Goal: Task Accomplishment & Management: Manage account settings

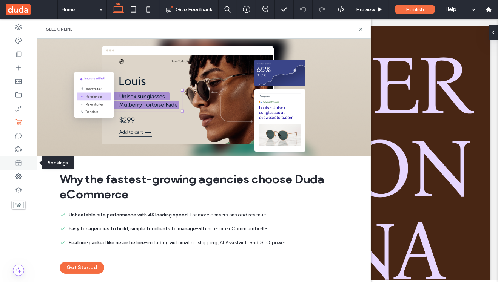
click at [17, 165] on icon at bounding box center [19, 163] width 8 height 8
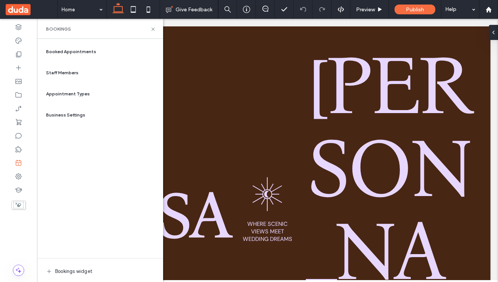
click at [105, 211] on div "Booked Appointments Staff Members Appointment Types Business Settings Bookings …" at bounding box center [100, 161] width 114 height 236
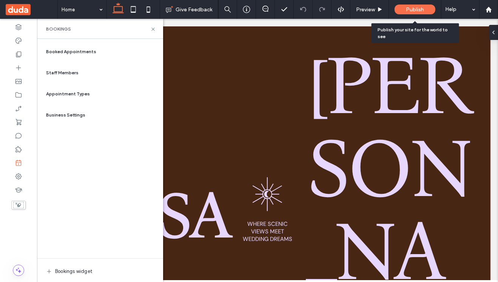
click at [412, 12] on span "Publish" at bounding box center [415, 9] width 18 height 6
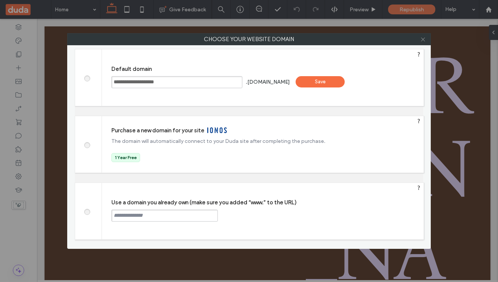
click at [424, 37] on icon at bounding box center [423, 40] width 6 height 6
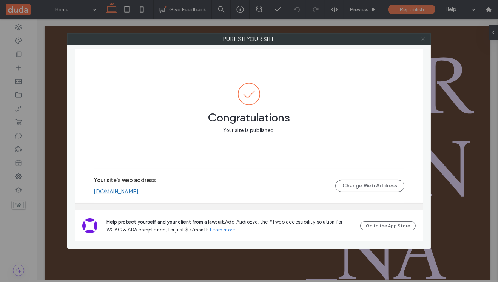
click at [422, 37] on icon at bounding box center [423, 40] width 6 height 6
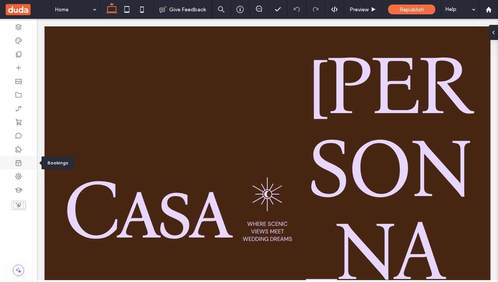
click at [18, 159] on icon at bounding box center [19, 163] width 8 height 8
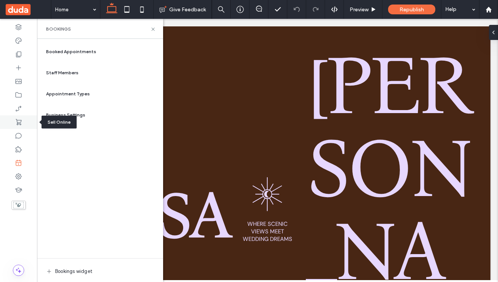
click at [20, 121] on icon at bounding box center [19, 123] width 8 height 8
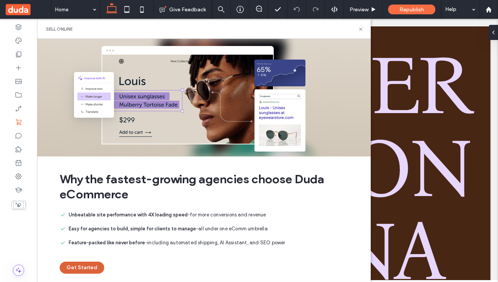
click at [85, 271] on button "Get Started" at bounding box center [82, 268] width 45 height 12
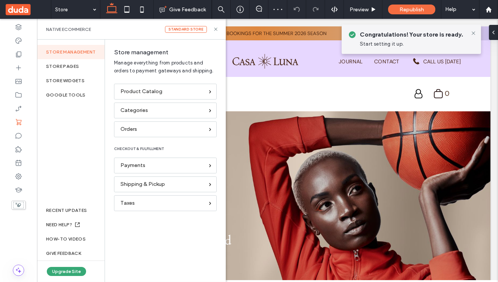
click at [79, 143] on div "Store management Store pages store widgets Google Tools RECENT UPDATES NEED HEL…" at bounding box center [71, 161] width 68 height 243
click at [66, 273] on button "Upgrade Site" at bounding box center [66, 271] width 39 height 9
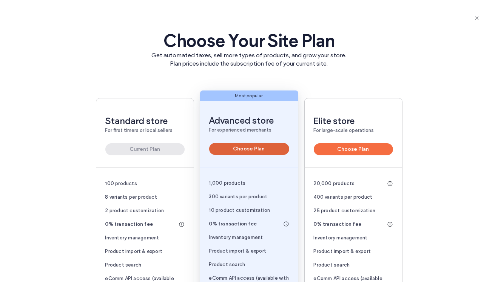
click at [258, 152] on button "Choose Plan" at bounding box center [249, 149] width 80 height 12
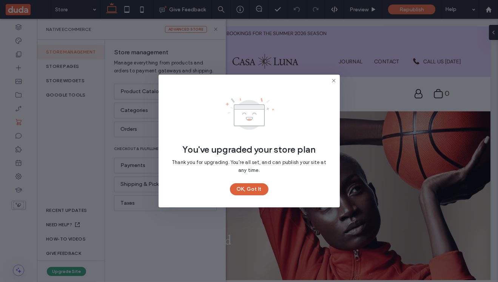
click at [242, 190] on button "OK, Got It" at bounding box center [249, 189] width 39 height 12
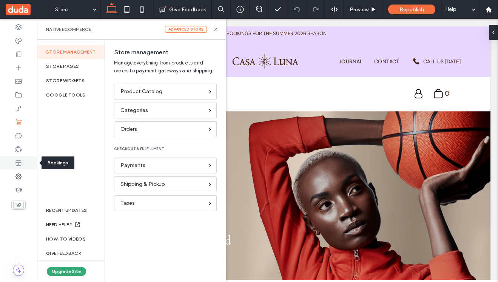
click at [17, 163] on use at bounding box center [19, 163] width 6 height 6
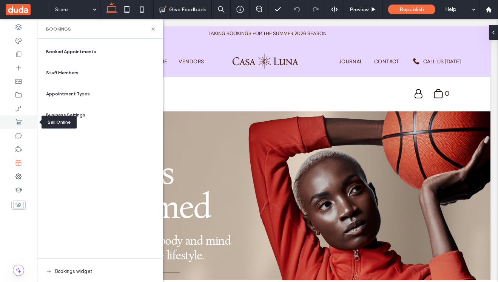
click at [20, 123] on use at bounding box center [19, 122] width 6 height 6
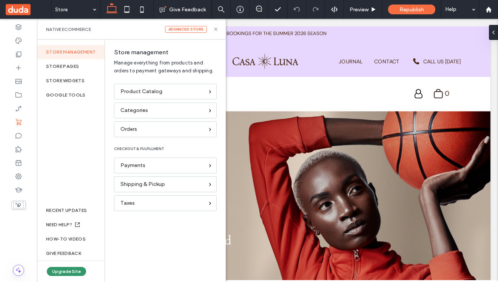
click at [61, 274] on button "Upgrade Site" at bounding box center [66, 271] width 39 height 9
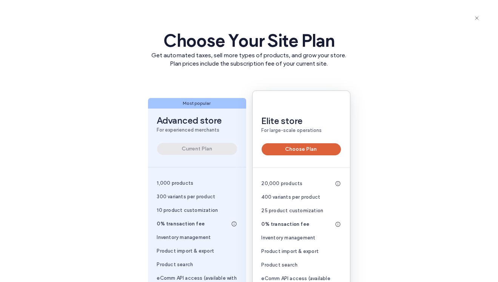
click at [293, 150] on button "Choose Plan" at bounding box center [301, 149] width 79 height 12
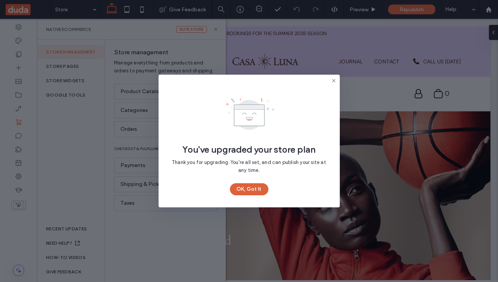
click at [251, 187] on button "OK, Got It" at bounding box center [249, 189] width 39 height 12
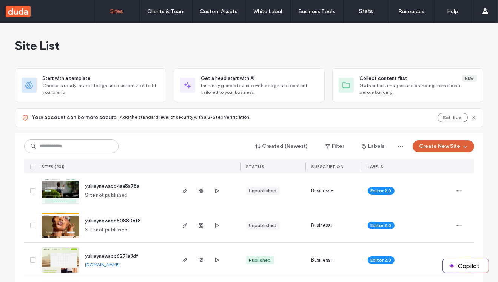
click at [440, 147] on button "Create New Site" at bounding box center [444, 146] width 62 height 12
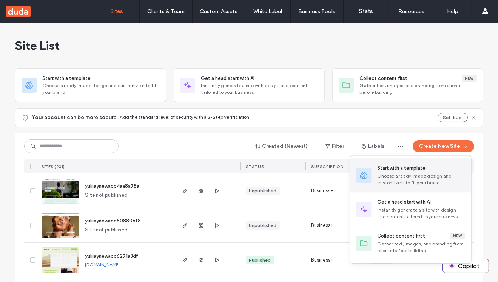
click at [420, 182] on div "Choose a ready-made design and customize it to fit your brand." at bounding box center [422, 180] width 88 height 14
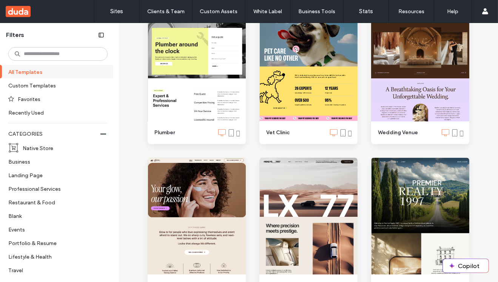
scroll to position [736, 0]
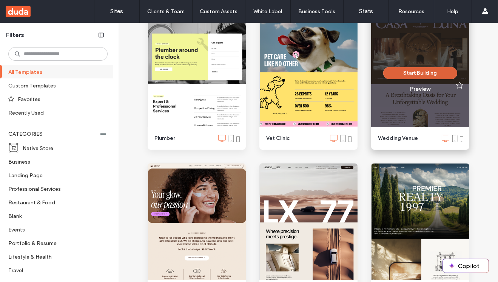
click at [422, 74] on button "Start Building" at bounding box center [420, 73] width 74 height 12
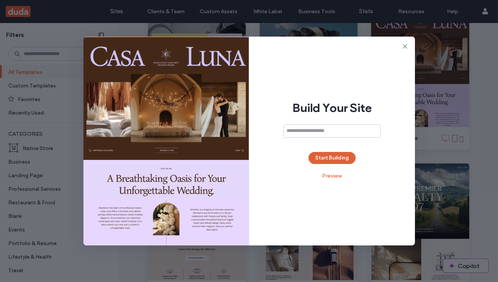
click at [334, 157] on button "Start Building" at bounding box center [331, 158] width 47 height 12
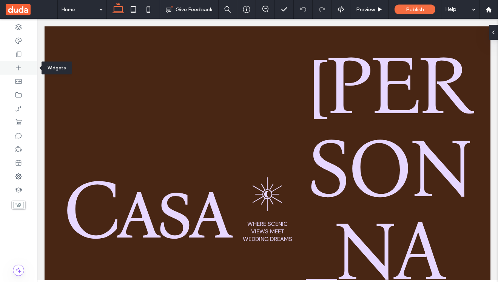
click at [19, 68] on icon at bounding box center [19, 68] width 8 height 8
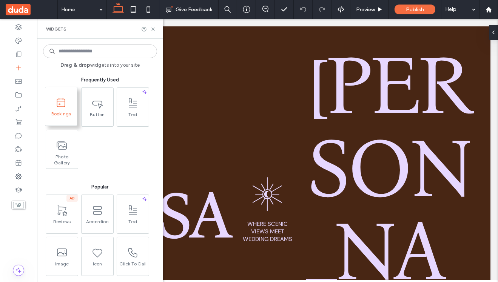
click at [53, 110] on span at bounding box center [61, 102] width 24 height 17
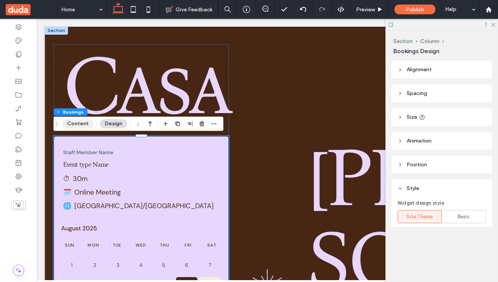
click at [75, 126] on button "Content" at bounding box center [77, 123] width 31 height 9
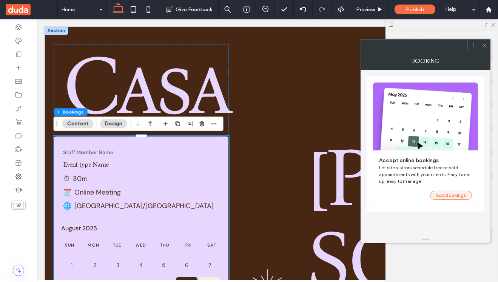
click at [448, 195] on button "Add Bookings" at bounding box center [451, 195] width 42 height 9
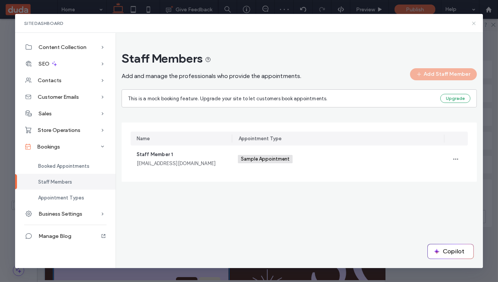
click at [474, 25] on icon at bounding box center [474, 23] width 6 height 6
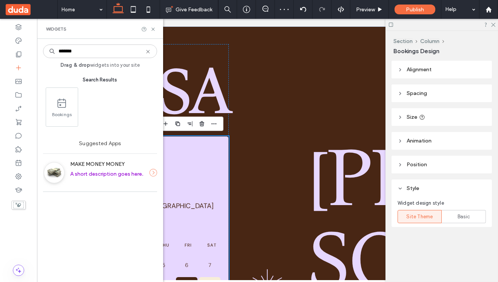
click at [474, 25] on div at bounding box center [441, 25] width 113 height 12
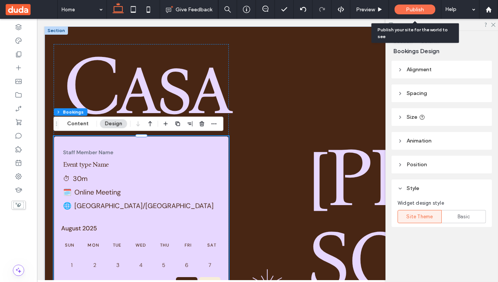
click at [419, 9] on span "Publish" at bounding box center [415, 9] width 18 height 6
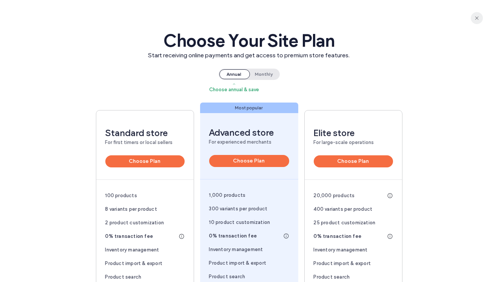
click at [476, 18] on icon "button" at bounding box center [477, 18] width 6 height 6
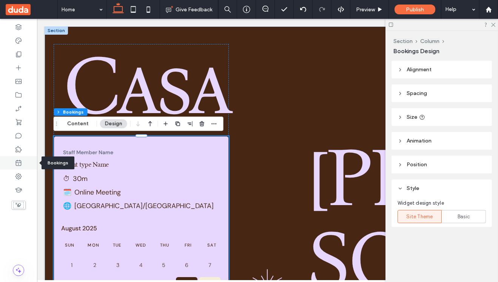
click at [19, 165] on icon at bounding box center [19, 163] width 8 height 8
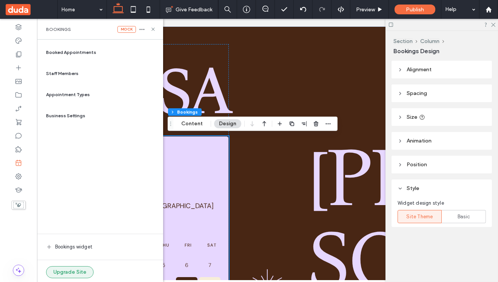
click at [74, 271] on button "Upgrade Site" at bounding box center [70, 273] width 48 height 12
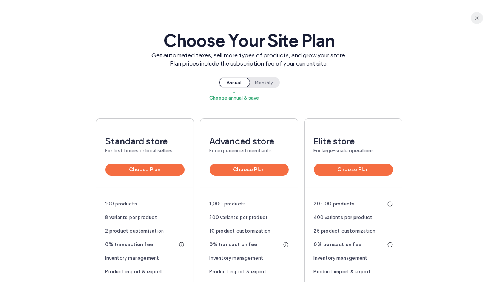
click at [477, 18] on use "button" at bounding box center [476, 17] width 3 height 3
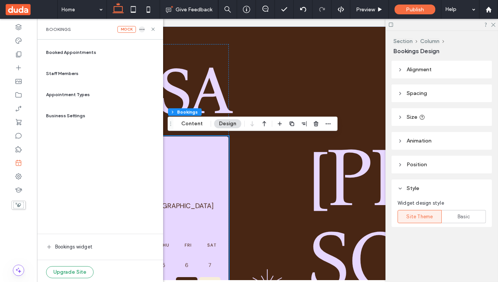
click at [143, 30] on icon "button" at bounding box center [142, 29] width 6 height 6
click at [174, 34] on div "Delete" at bounding box center [181, 37] width 67 height 14
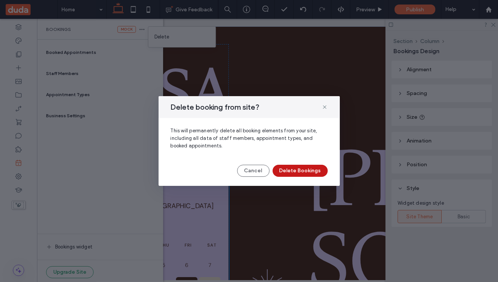
click at [298, 169] on button "Delete Bookings" at bounding box center [300, 171] width 55 height 12
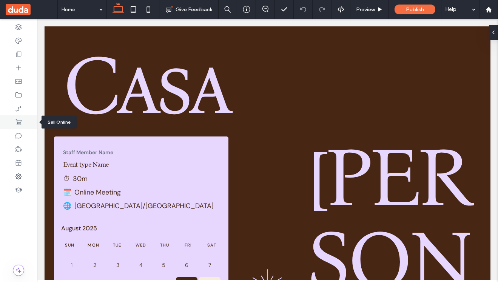
click at [20, 126] on icon at bounding box center [19, 123] width 8 height 8
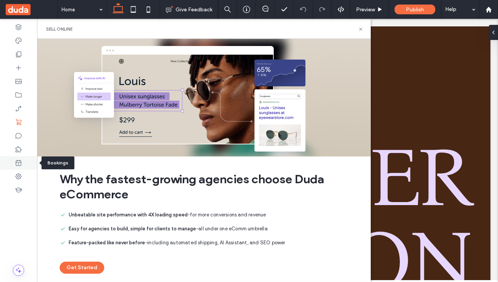
click at [22, 164] on icon at bounding box center [19, 163] width 8 height 8
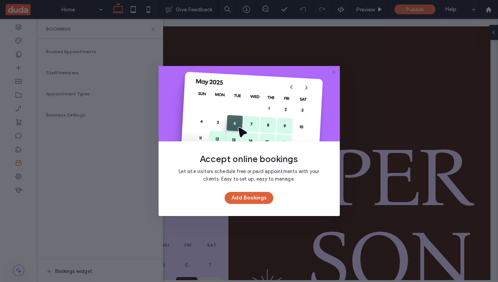
click at [253, 199] on button "Add Bookings" at bounding box center [249, 198] width 49 height 12
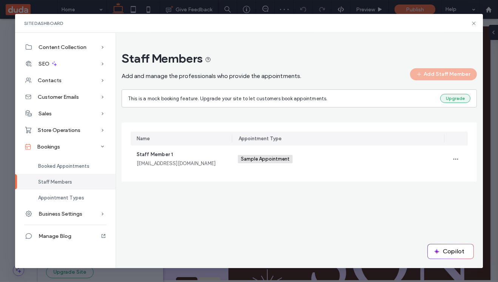
click at [458, 98] on button "Upgrade" at bounding box center [455, 98] width 30 height 9
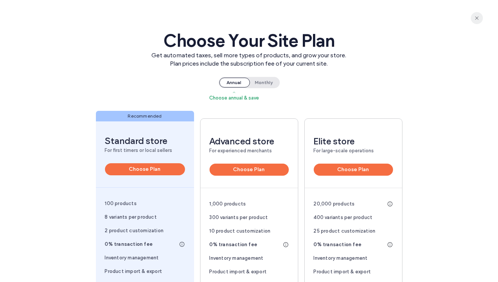
click at [477, 16] on icon "button" at bounding box center [477, 18] width 6 height 6
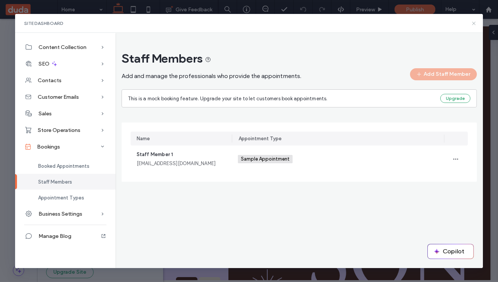
click at [475, 25] on icon at bounding box center [474, 23] width 6 height 6
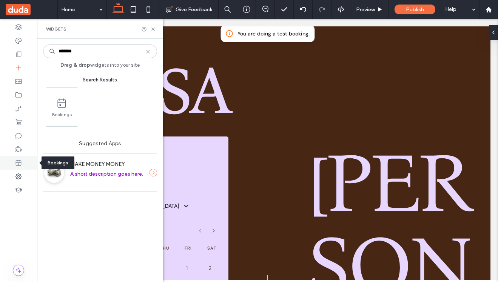
click at [19, 166] on icon at bounding box center [19, 163] width 8 height 8
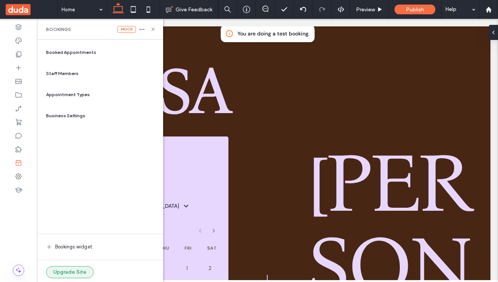
click at [71, 271] on button "Upgrade Site" at bounding box center [70, 273] width 48 height 12
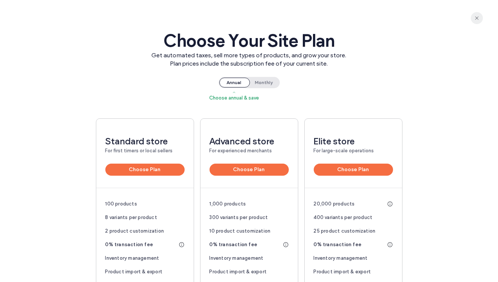
click at [479, 16] on icon "button" at bounding box center [477, 18] width 6 height 6
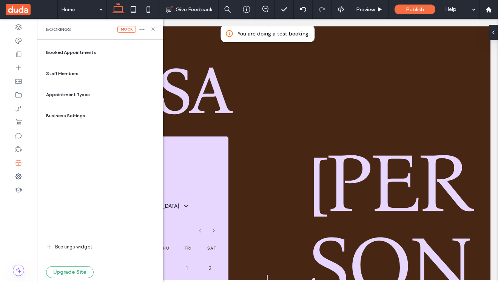
click at [81, 72] on div "Staff Members" at bounding box center [100, 74] width 114 height 18
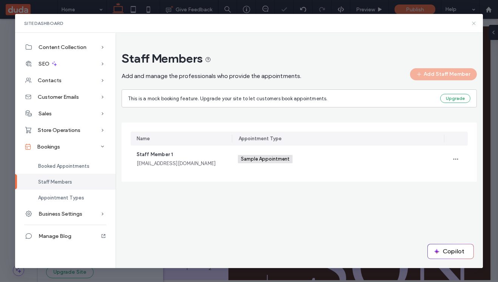
click at [473, 24] on use at bounding box center [473, 23] width 3 height 3
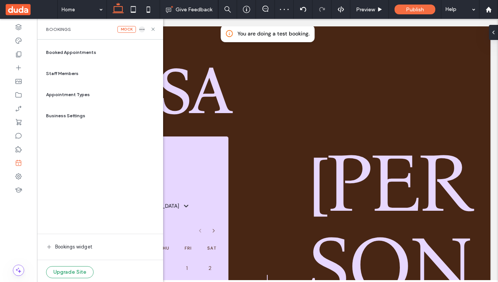
click at [144, 27] on icon "button" at bounding box center [142, 29] width 6 height 6
click at [172, 35] on div "Delete" at bounding box center [181, 37] width 67 height 14
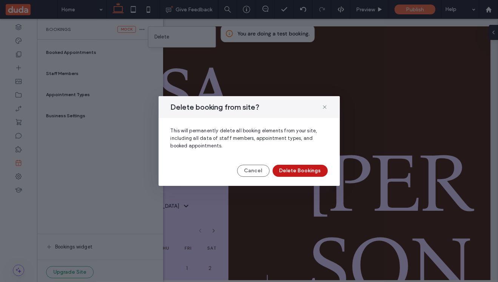
click at [299, 171] on button "Delete Bookings" at bounding box center [300, 171] width 55 height 12
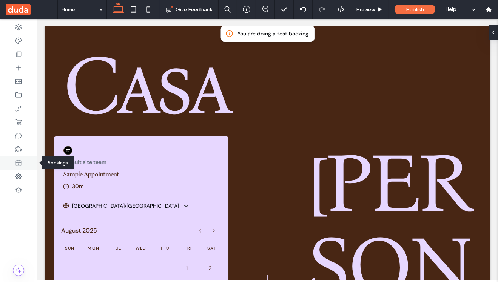
click at [19, 162] on icon at bounding box center [19, 163] width 8 height 8
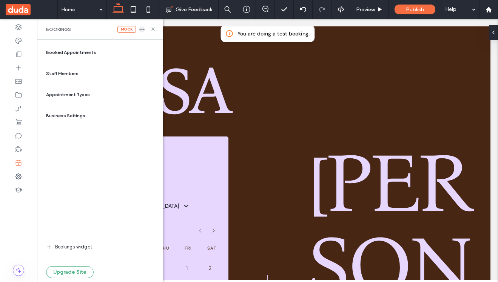
click at [144, 31] on icon "button" at bounding box center [142, 29] width 6 height 6
click at [179, 36] on div "Delete" at bounding box center [181, 37] width 67 height 14
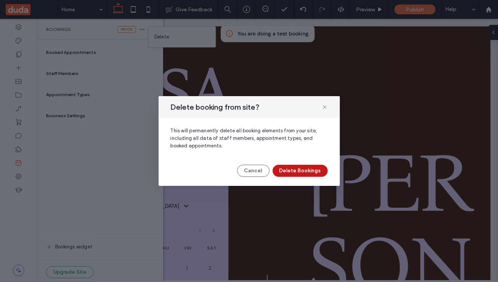
click at [304, 171] on button "Delete Bookings" at bounding box center [300, 171] width 55 height 12
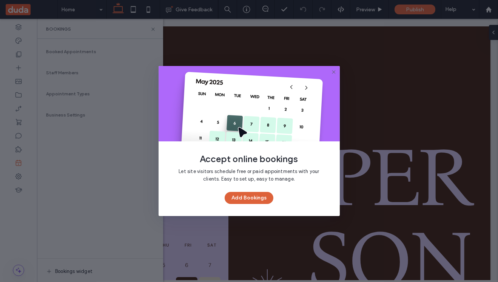
click at [263, 199] on button "Add Bookings" at bounding box center [249, 198] width 49 height 12
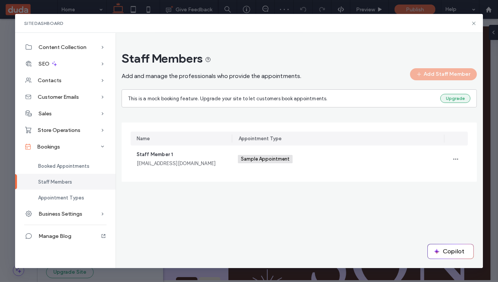
click at [457, 97] on button "Upgrade" at bounding box center [455, 98] width 30 height 9
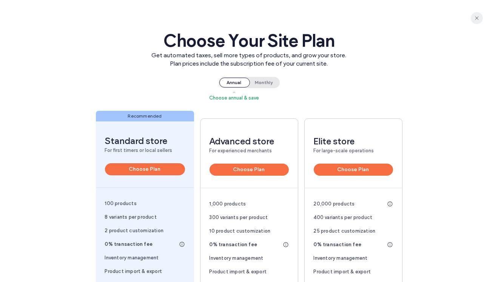
click at [475, 19] on icon "button" at bounding box center [477, 18] width 6 height 6
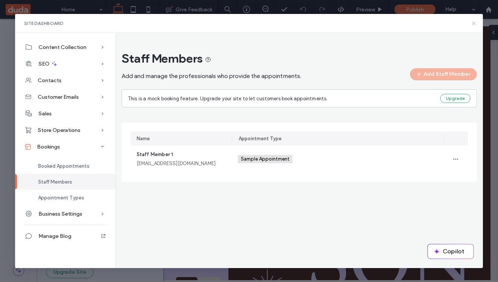
drag, startPoint x: 472, startPoint y: 24, endPoint x: 301, endPoint y: 69, distance: 177.2
click at [472, 24] on icon at bounding box center [474, 23] width 6 height 6
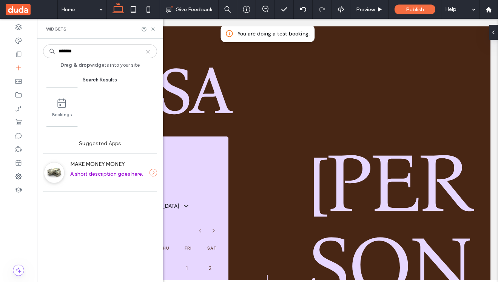
click at [148, 54] on icon at bounding box center [148, 52] width 6 height 6
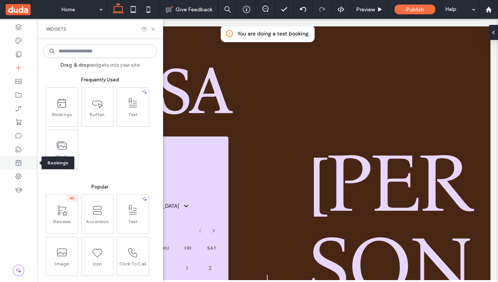
click at [19, 164] on icon at bounding box center [19, 163] width 8 height 8
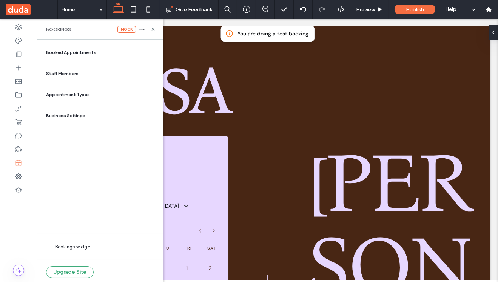
click at [69, 75] on span "Staff Members" at bounding box center [62, 73] width 32 height 7
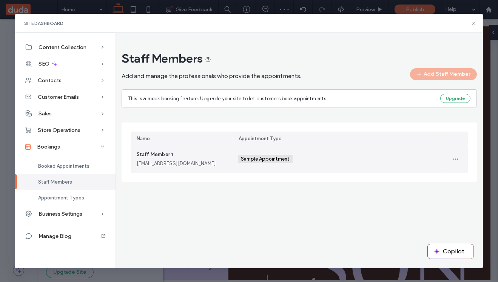
click at [174, 166] on div "[EMAIL_ADDRESS][DOMAIN_NAME]" at bounding box center [181, 164] width 89 height 8
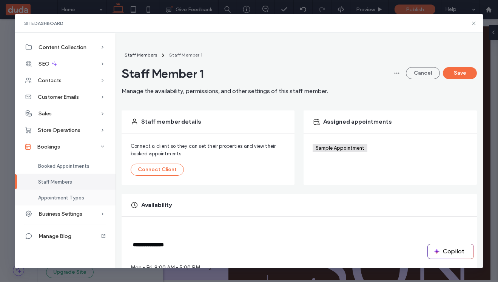
click at [65, 199] on span "Appointment Types" at bounding box center [61, 198] width 46 height 6
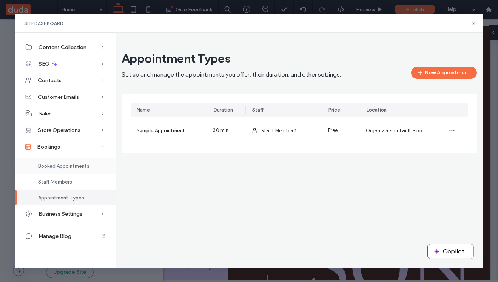
click at [69, 169] on span "Booked Appointments" at bounding box center [63, 166] width 51 height 6
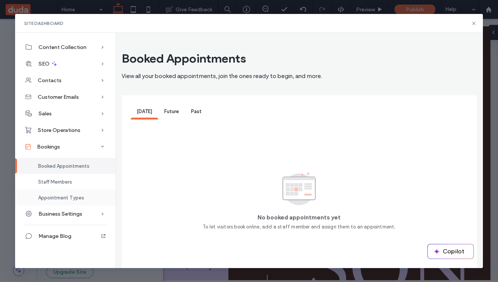
click at [51, 200] on span "Appointment Types" at bounding box center [61, 198] width 46 height 6
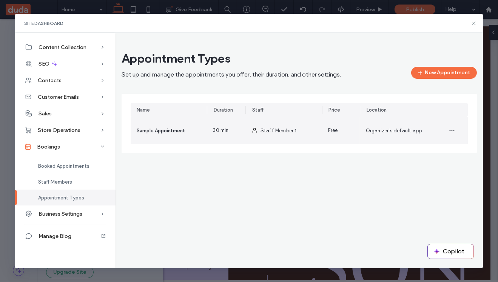
click at [199, 137] on div "Sample Appointment" at bounding box center [169, 130] width 77 height 27
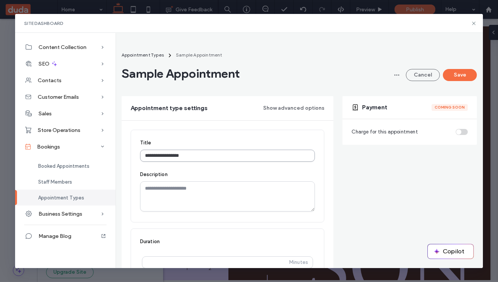
click at [202, 157] on input "**********" at bounding box center [227, 156] width 175 height 12
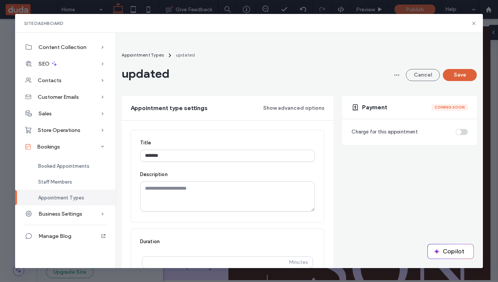
type input "*******"
click at [462, 80] on button "Save" at bounding box center [460, 75] width 34 height 12
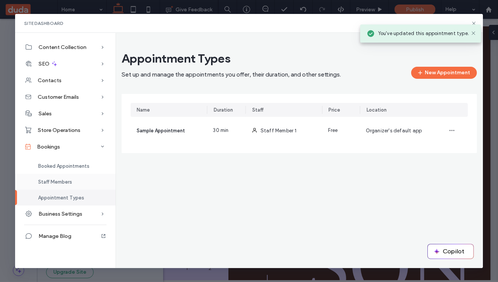
click at [57, 182] on span "Staff Members" at bounding box center [55, 182] width 34 height 6
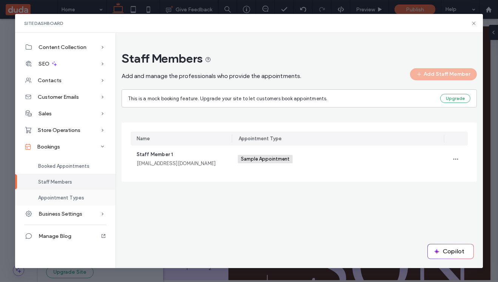
click at [57, 198] on span "Appointment Types" at bounding box center [61, 198] width 46 height 6
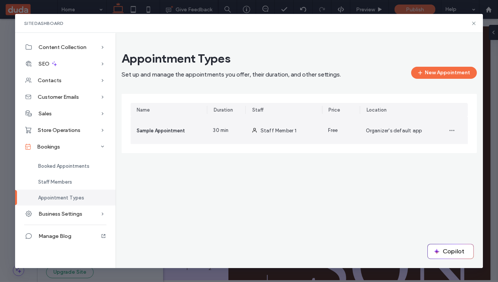
click at [157, 140] on div "Sample Appointment" at bounding box center [169, 130] width 77 height 27
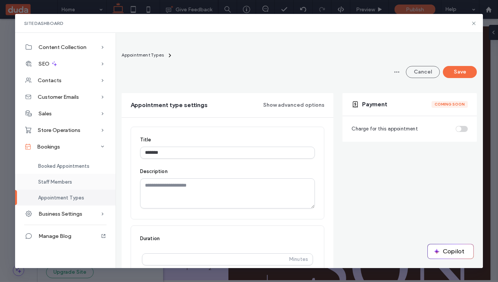
click at [53, 185] on div "Staff Members" at bounding box center [65, 182] width 100 height 16
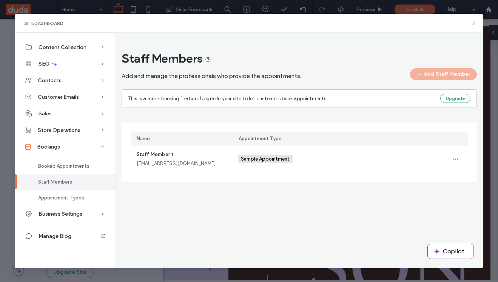
click at [473, 25] on use at bounding box center [473, 23] width 3 height 3
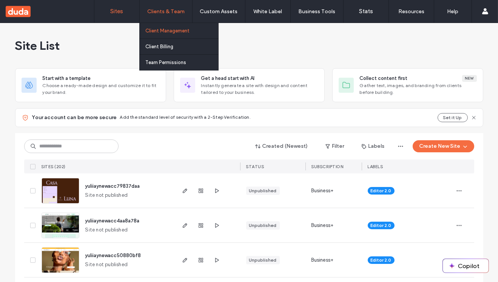
click at [166, 29] on label "Client Management" at bounding box center [167, 31] width 44 height 6
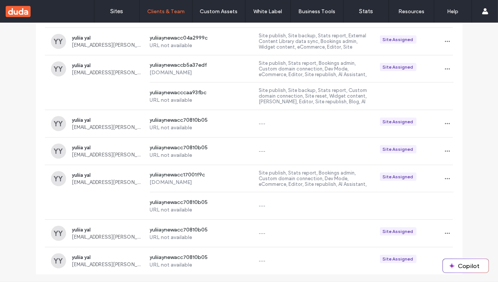
scroll to position [935, 0]
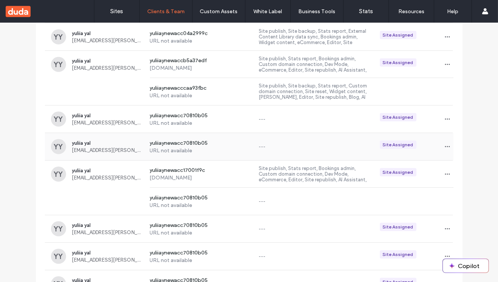
click at [133, 148] on span "yuliia+9@duda.co" at bounding box center [108, 151] width 72 height 6
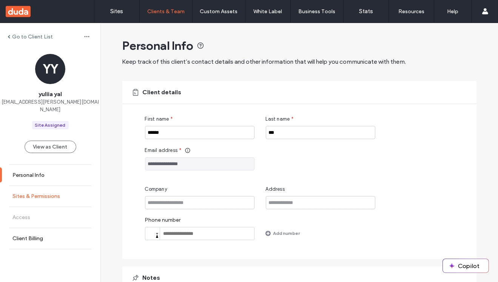
click at [47, 194] on link "Sites & Permissions" at bounding box center [50, 196] width 100 height 21
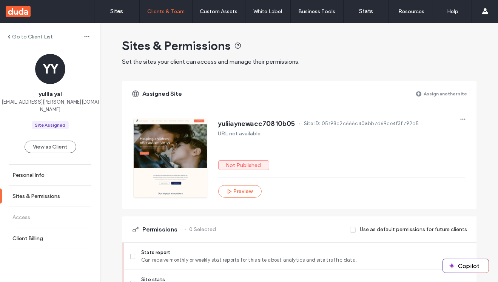
click at [439, 88] on label "Assign another site" at bounding box center [445, 93] width 43 height 13
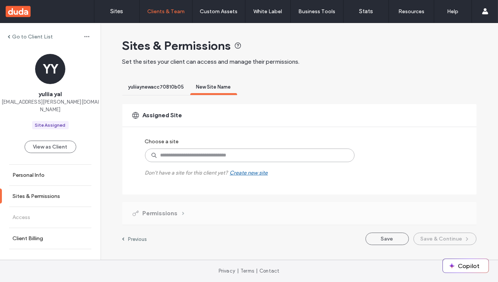
click at [178, 156] on input at bounding box center [250, 156] width 210 height 14
paste input "**********"
type input "**********"
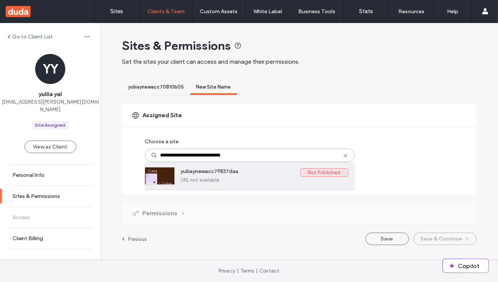
click at [210, 181] on label "URL not available" at bounding box center [265, 180] width 168 height 6
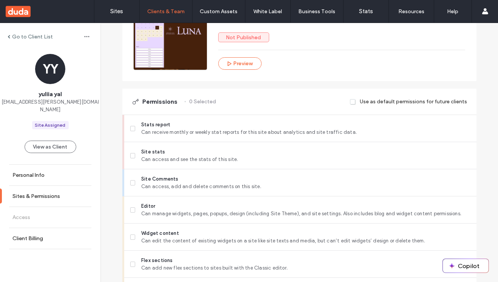
scroll to position [167, 0]
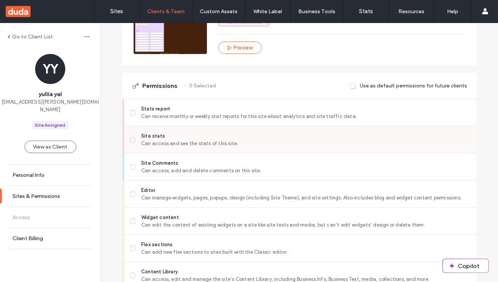
click at [301, 126] on div "Site stats Can access and see the stats of this site." at bounding box center [303, 139] width 346 height 27
click at [301, 117] on span "Can receive monthly or weekly stat reports for this site about analytics and si…" at bounding box center [305, 117] width 329 height 8
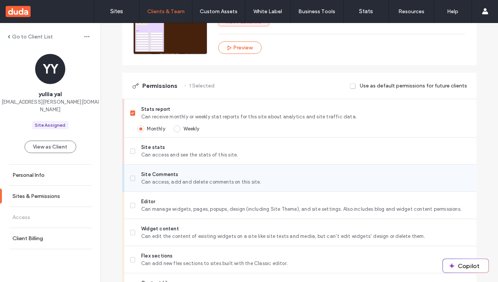
click at [303, 179] on span "Can access, add and delete comments on this site." at bounding box center [305, 183] width 329 height 8
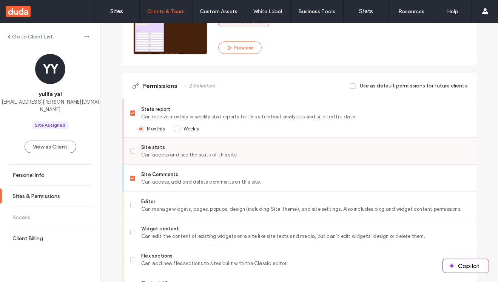
click at [303, 146] on span "Site stats" at bounding box center [305, 148] width 329 height 8
click at [303, 201] on span "Editor" at bounding box center [305, 202] width 329 height 8
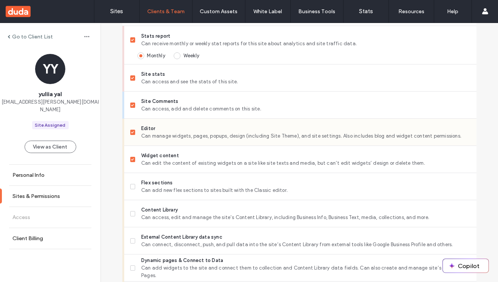
scroll to position [246, 0]
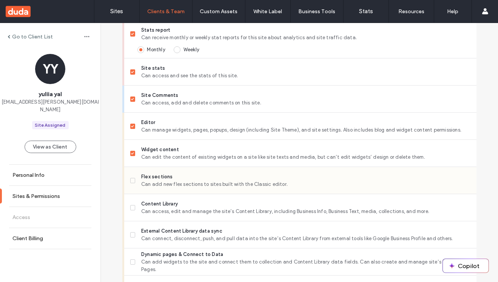
click at [301, 183] on span "Can add new flex sections to sites built with the Classic editor." at bounding box center [305, 185] width 329 height 8
click at [301, 209] on span "Can access, edit and manage the site’s Content Library, including Business Info…" at bounding box center [305, 212] width 329 height 8
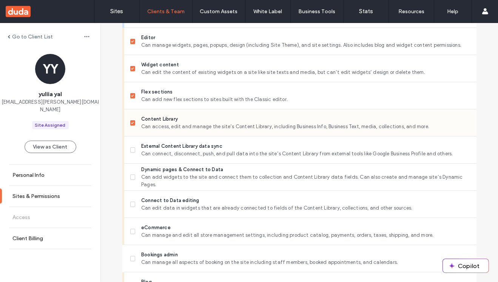
scroll to position [337, 0]
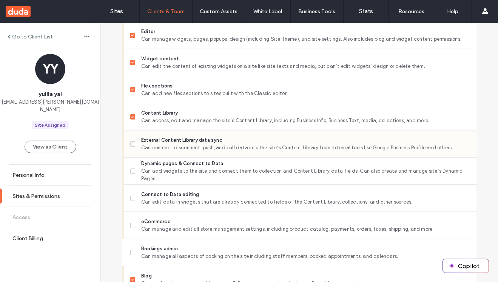
click at [299, 149] on span "Can connect, disconnect, push, and pull data into the site’s Content Library fr…" at bounding box center [305, 148] width 329 height 8
click at [299, 181] on div "Dynamic pages & Connect to Data Can add widgets to the site and connect them to…" at bounding box center [303, 171] width 346 height 27
click at [299, 210] on div "Connect to Data editing Can edit data in widgets that are already connected to …" at bounding box center [303, 198] width 346 height 27
click at [300, 166] on span "Dynamic pages & Connect to Data" at bounding box center [305, 164] width 329 height 8
click at [300, 203] on span "Can edit data in widgets that are already connected to fields of the Content Li…" at bounding box center [305, 203] width 329 height 8
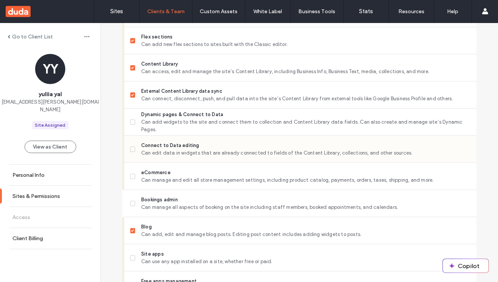
scroll to position [407, 0]
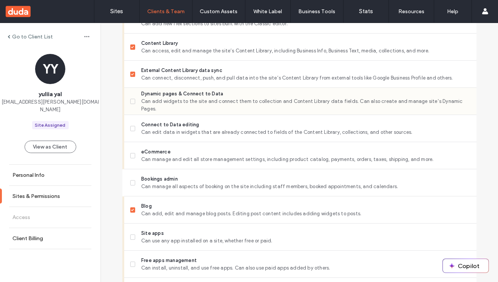
click at [267, 96] on span "Dynamic pages & Connect to Data" at bounding box center [305, 94] width 329 height 8
click at [250, 159] on span "Can manage and edit all store management settings, including product catalog, p…" at bounding box center [305, 160] width 329 height 8
click at [249, 187] on span "Can manage all aspects of booking on the site including staff members, booked a…" at bounding box center [305, 187] width 329 height 8
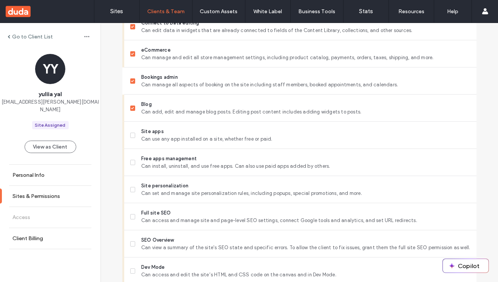
scroll to position [513, 0]
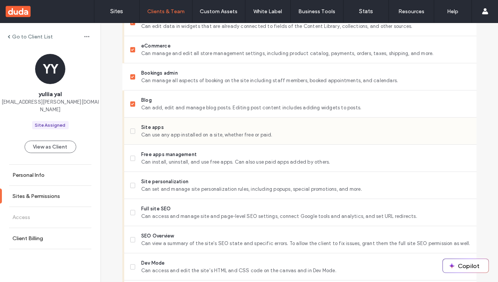
click at [236, 125] on span "Site apps" at bounding box center [305, 128] width 329 height 8
click at [236, 162] on span "Can install, uninstall, and use free apps. Can also use paid apps added by othe…" at bounding box center [305, 163] width 329 height 8
click at [234, 191] on span "Can set and manage site personalization rules, including popups, special promot…" at bounding box center [305, 190] width 329 height 8
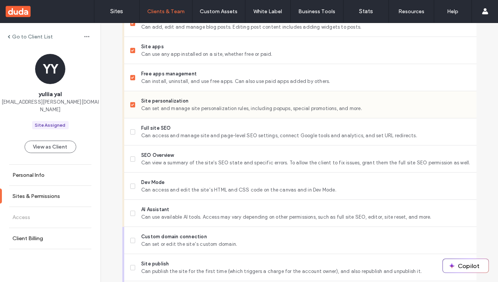
scroll to position [593, 0]
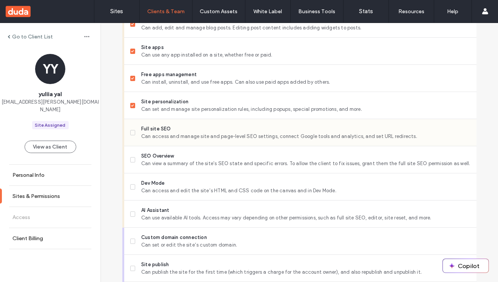
click at [229, 127] on span "Full site SEO" at bounding box center [305, 129] width 329 height 8
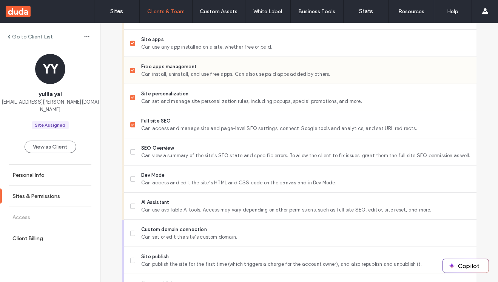
scroll to position [724, 0]
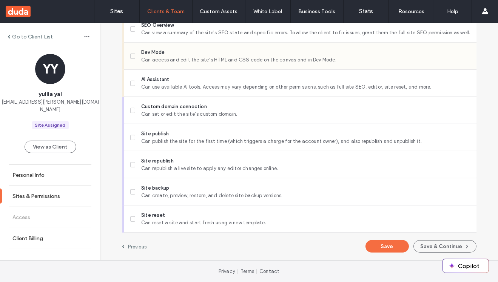
click at [206, 49] on span "Dev Mode" at bounding box center [305, 53] width 329 height 8
click at [206, 40] on div "SEO Overview Can view a summary of the site's SEO state and specific errors. To…" at bounding box center [303, 28] width 346 height 27
click at [206, 34] on span "Can view a summary of the site's SEO state and specific errors. To allow the cl…" at bounding box center [305, 33] width 329 height 8
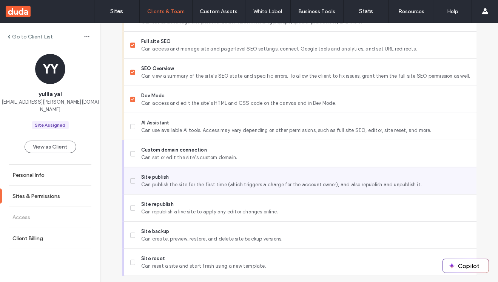
scroll to position [675, 0]
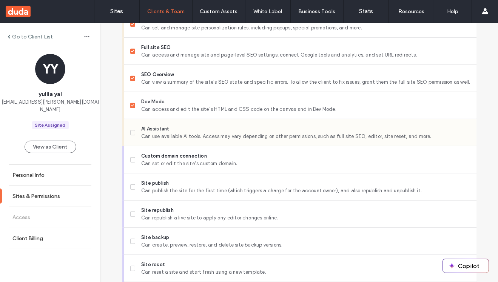
click at [197, 131] on span "AI Assistant" at bounding box center [305, 129] width 329 height 8
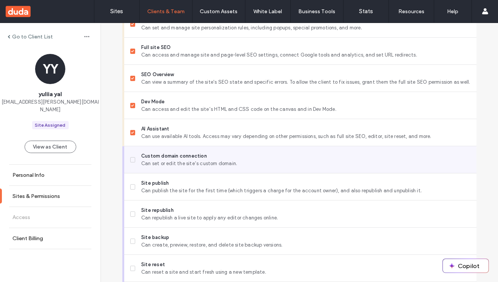
click at [197, 161] on span "Can set or edit the site’s custom domain." at bounding box center [305, 164] width 329 height 8
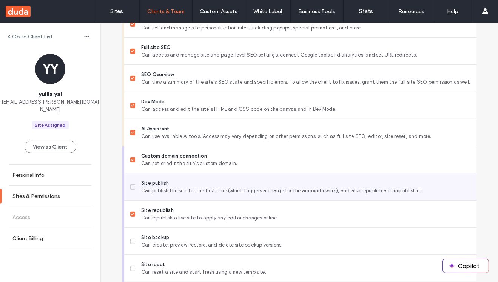
click at [197, 182] on span "Site publish" at bounding box center [305, 184] width 329 height 8
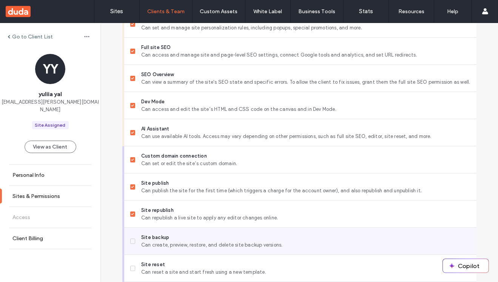
click at [191, 248] on span "Can create, preview, restore, and delete site backup versions." at bounding box center [305, 246] width 329 height 8
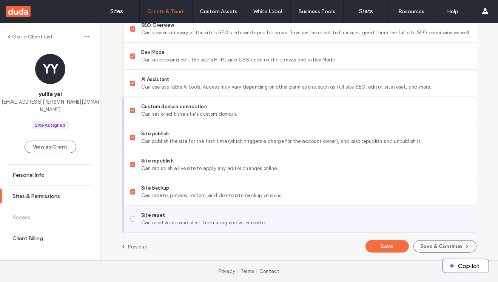
click at [190, 217] on span "Site reset" at bounding box center [305, 216] width 329 height 8
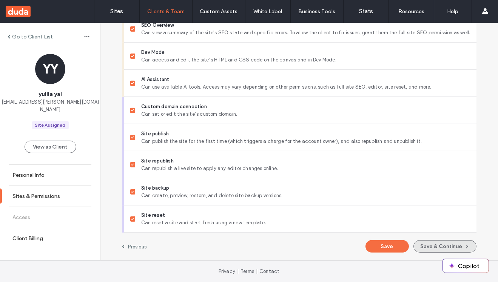
click at [435, 248] on button "Save & Continue" at bounding box center [444, 246] width 63 height 12
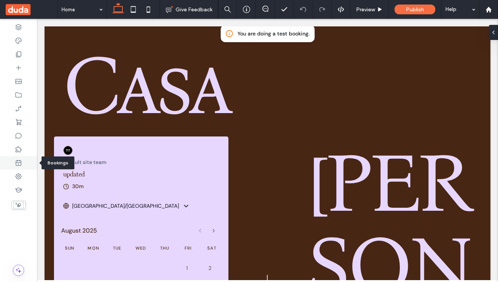
click at [20, 160] on use at bounding box center [19, 163] width 6 height 6
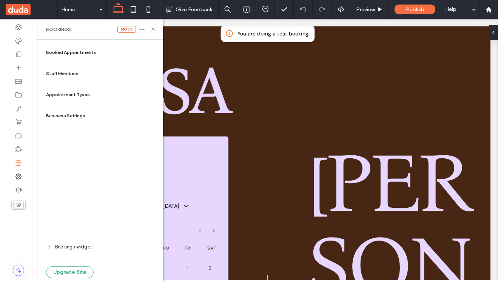
click at [66, 71] on span "Staff Members" at bounding box center [62, 73] width 32 height 7
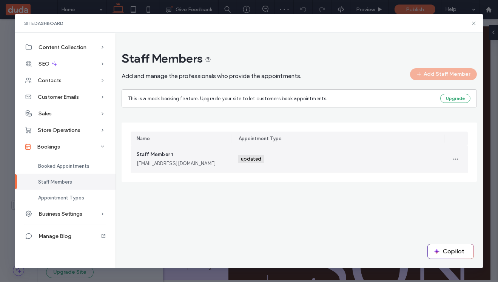
click at [352, 163] on div "updated +0 updated +0" at bounding box center [338, 159] width 200 height 27
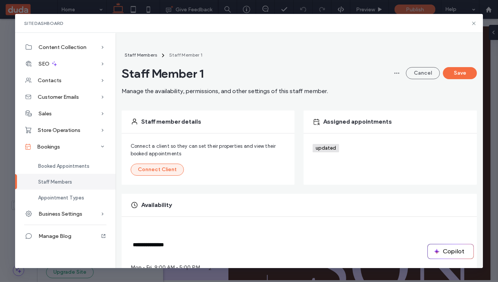
click at [156, 168] on button "Connect Client" at bounding box center [157, 170] width 53 height 12
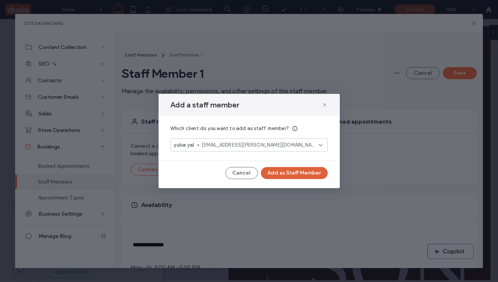
click at [288, 173] on button "Add as Staff Member" at bounding box center [294, 173] width 67 height 12
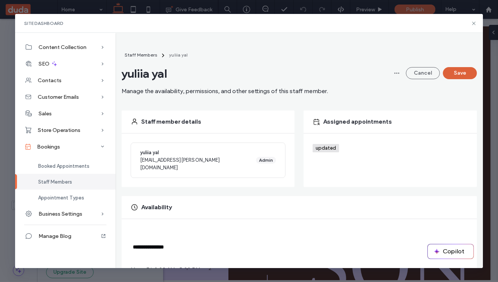
click at [467, 73] on button "Save" at bounding box center [460, 73] width 34 height 12
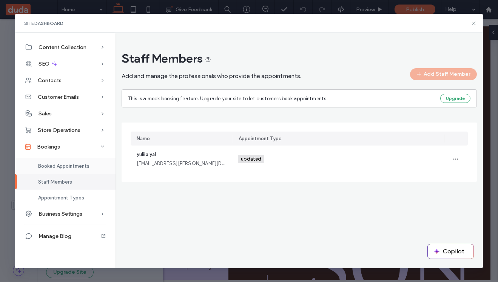
click at [47, 163] on span "Booked Appointments" at bounding box center [63, 166] width 51 height 6
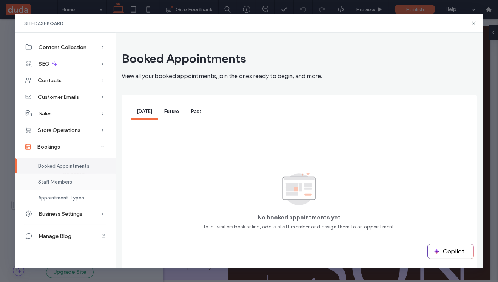
click at [49, 182] on span "Staff Members" at bounding box center [55, 182] width 34 height 6
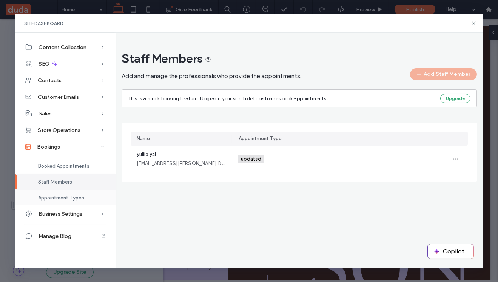
click at [60, 197] on span "Appointment Types" at bounding box center [61, 198] width 46 height 6
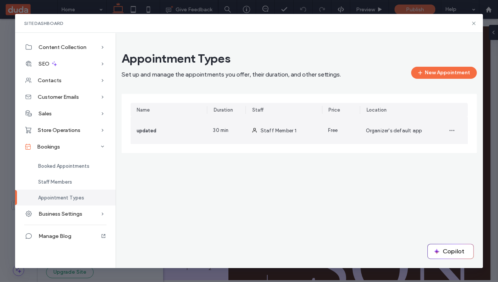
click at [171, 128] on div "updated" at bounding box center [169, 130] width 77 height 27
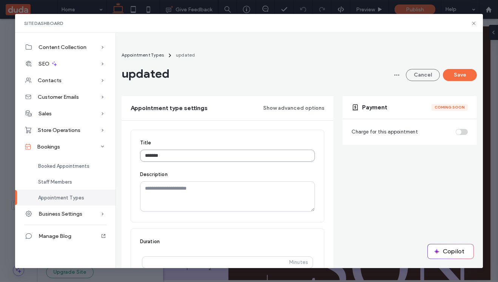
click at [188, 150] on input "*******" at bounding box center [227, 156] width 175 height 12
type input "**********"
click at [460, 75] on button "Save" at bounding box center [460, 75] width 34 height 12
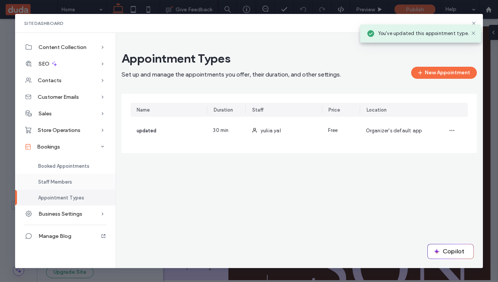
click at [69, 182] on span "Staff Members" at bounding box center [55, 182] width 34 height 6
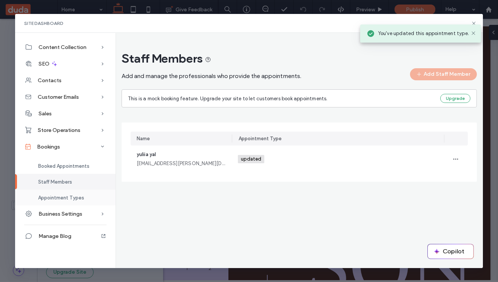
click at [64, 196] on span "Appointment Types" at bounding box center [61, 198] width 46 height 6
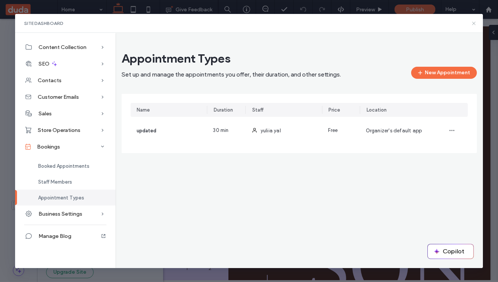
click at [474, 23] on use at bounding box center [473, 23] width 3 height 3
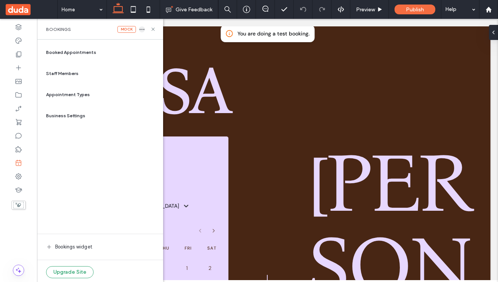
click at [143, 28] on icon "button" at bounding box center [142, 29] width 6 height 6
click at [168, 38] on span "Delete" at bounding box center [161, 37] width 15 height 8
click at [142, 30] on icon "button" at bounding box center [142, 29] width 6 height 6
click at [164, 38] on span "Delete" at bounding box center [161, 37] width 15 height 8
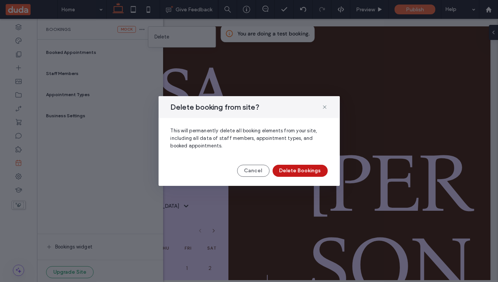
click at [305, 171] on button "Delete Bookings" at bounding box center [300, 171] width 55 height 12
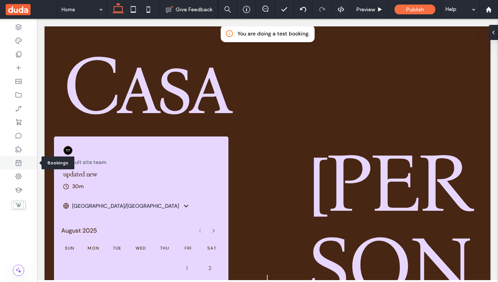
click at [22, 166] on div at bounding box center [18, 163] width 37 height 14
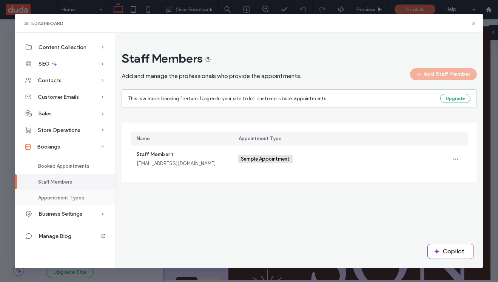
click at [53, 198] on span "Appointment Types" at bounding box center [61, 198] width 46 height 6
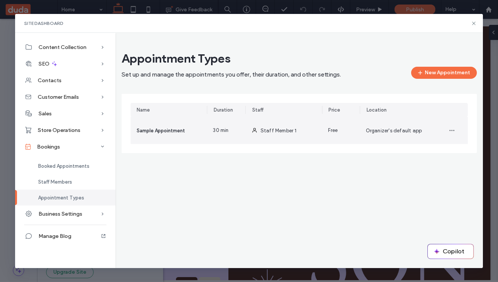
click at [190, 130] on div "Sample Appointment" at bounding box center [169, 130] width 77 height 27
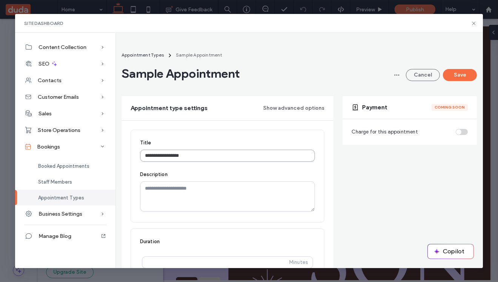
click at [223, 156] on input "**********" at bounding box center [227, 156] width 175 height 12
type input "**********"
click at [469, 75] on button "Save" at bounding box center [460, 75] width 34 height 12
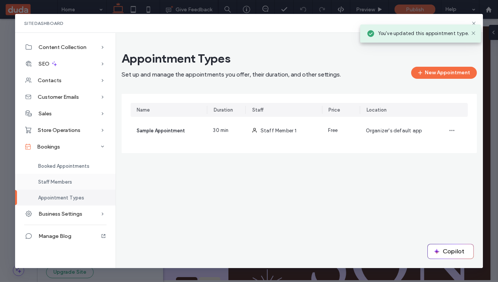
click at [68, 183] on span "Staff Members" at bounding box center [55, 182] width 34 height 6
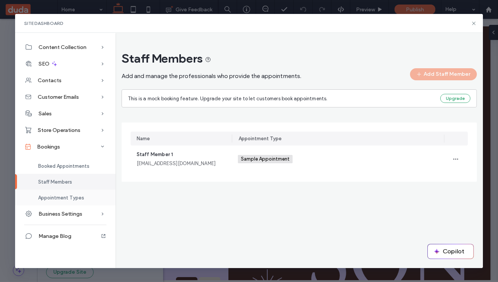
click at [67, 199] on span "Appointment Types" at bounding box center [61, 198] width 46 height 6
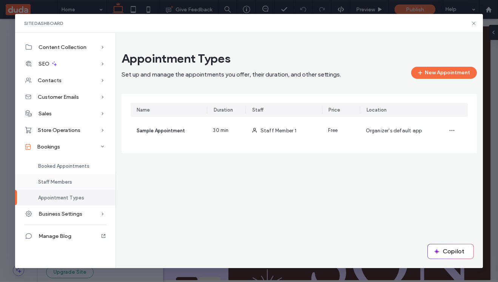
click at [63, 177] on div "Staff Members" at bounding box center [65, 182] width 100 height 16
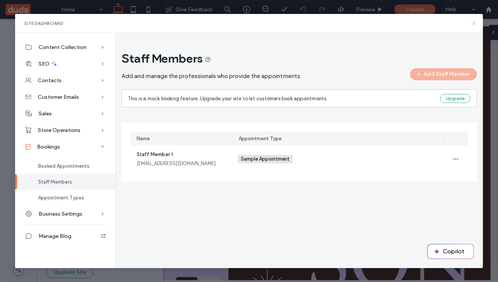
click at [473, 23] on icon at bounding box center [474, 23] width 6 height 6
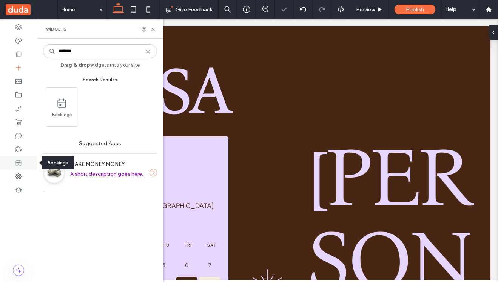
click at [19, 165] on icon at bounding box center [19, 163] width 8 height 8
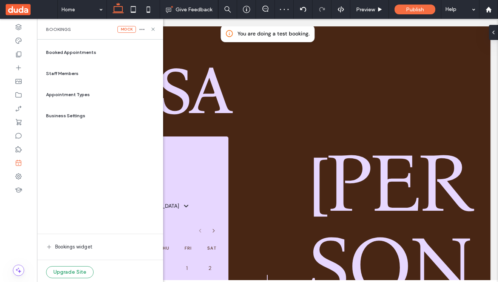
click at [84, 54] on span "Booked Appointments" at bounding box center [71, 52] width 50 height 7
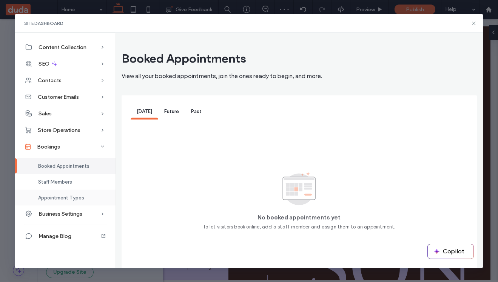
click at [55, 199] on span "Appointment Types" at bounding box center [61, 198] width 46 height 6
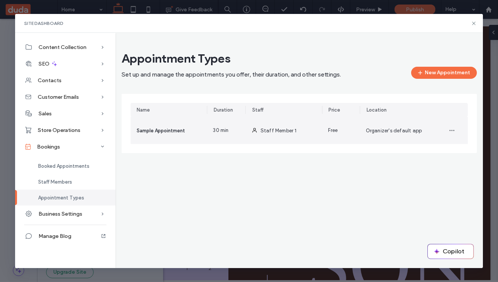
click at [158, 128] on span "Sample Appointment" at bounding box center [161, 131] width 48 height 6
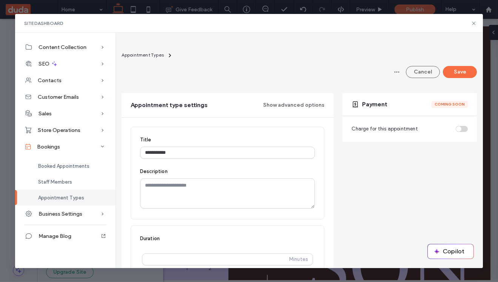
drag, startPoint x: 188, startPoint y: 154, endPoint x: 134, endPoint y: 154, distance: 54.7
click at [134, 154] on div "**********" at bounding box center [228, 173] width 194 height 93
click at [152, 56] on span "Appointment Types" at bounding box center [143, 55] width 42 height 6
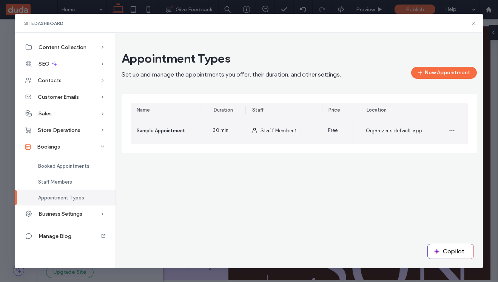
click at [183, 133] on span "Sample Appointment" at bounding box center [161, 131] width 48 height 6
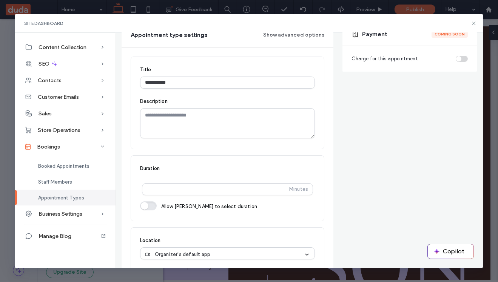
scroll to position [99, 0]
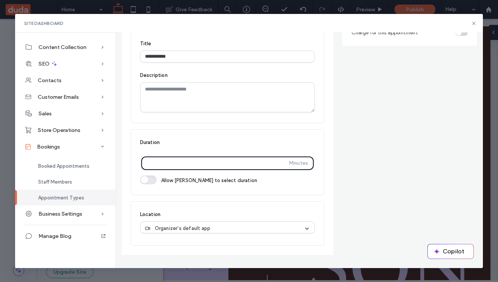
click at [163, 161] on input "**" at bounding box center [217, 164] width 141 height 14
type input "*"
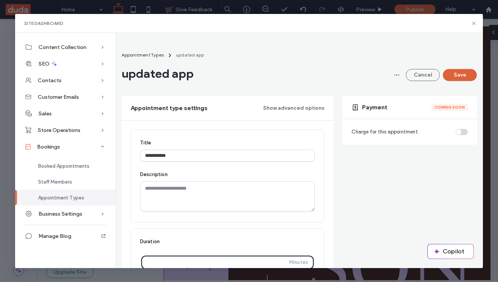
type input "**"
click at [459, 78] on button "Save" at bounding box center [460, 75] width 34 height 12
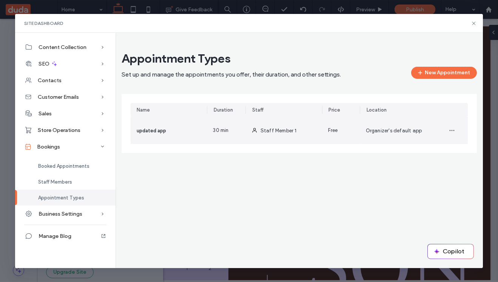
click at [370, 137] on div "Organizer's default app" at bounding box center [398, 130] width 77 height 27
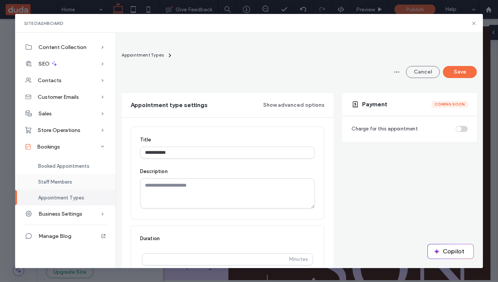
click at [51, 178] on div "Staff Members" at bounding box center [65, 182] width 100 height 16
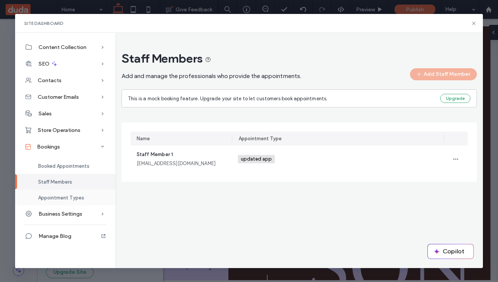
click at [53, 202] on div "Appointment Types" at bounding box center [65, 198] width 100 height 16
